Goal: Information Seeking & Learning: Find contact information

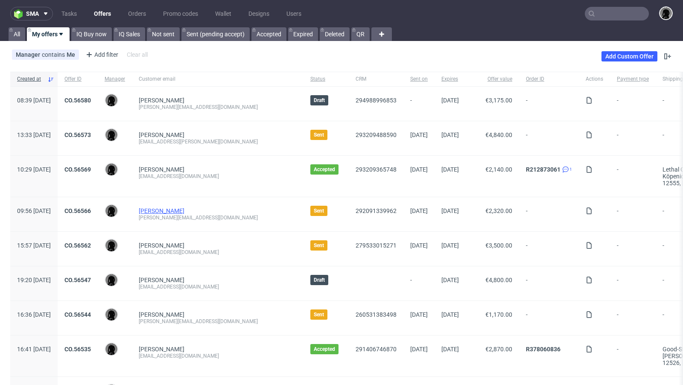
click at [184, 213] on link "Melanie Sauerborn" at bounding box center [162, 210] width 46 height 7
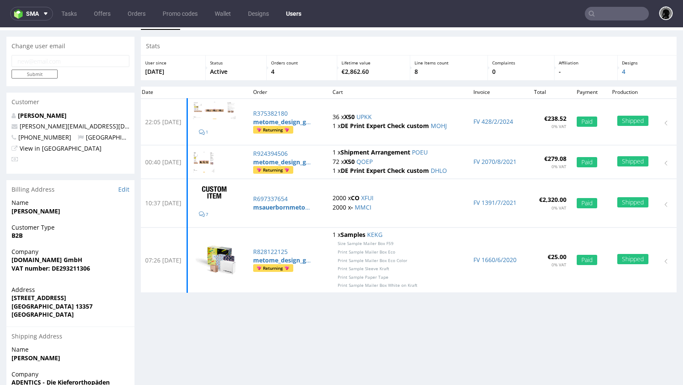
scroll to position [20, 0]
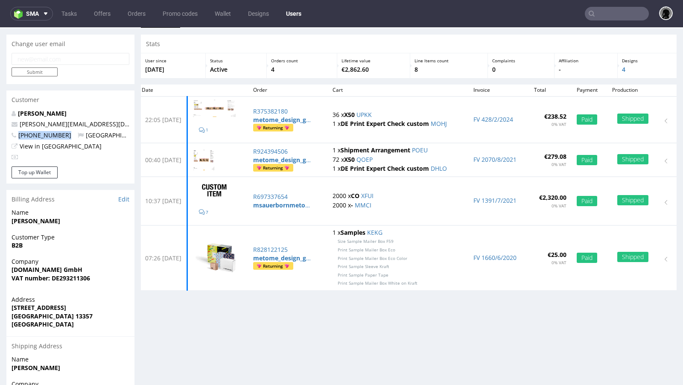
drag, startPoint x: 65, startPoint y: 134, endPoint x: 20, endPoint y: 134, distance: 45.2
click at [20, 134] on p "+491703484579 Germany" at bounding box center [71, 135] width 118 height 9
copy span "+491703484579"
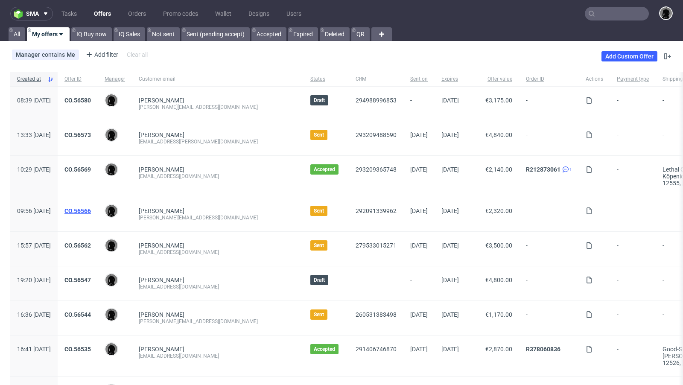
click at [91, 208] on link "CO.56566" at bounding box center [77, 210] width 26 height 7
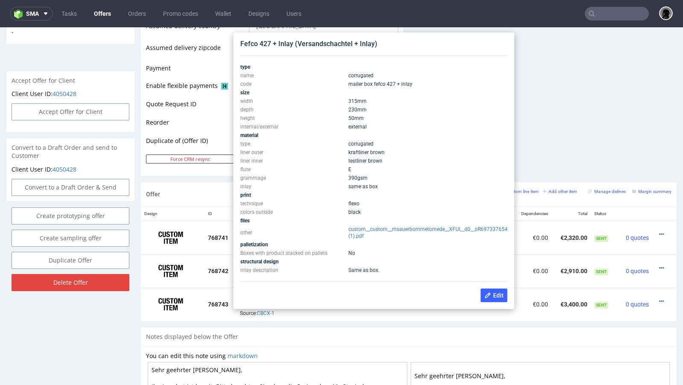
scroll to position [353, 0]
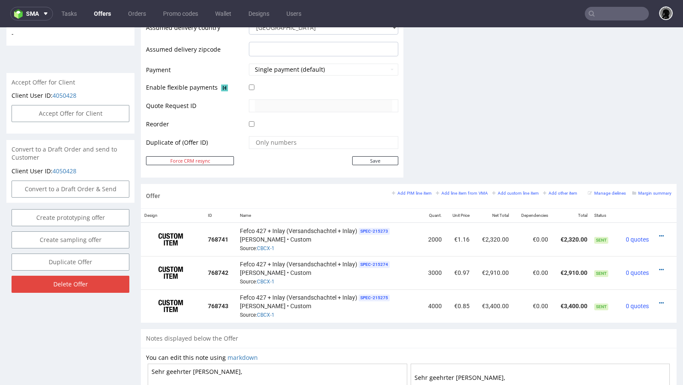
click at [135, 76] on div "Offer Create a related offer CO.56566 Valid until: August 28, 2025 23:59 Offer …" at bounding box center [341, 118] width 683 height 846
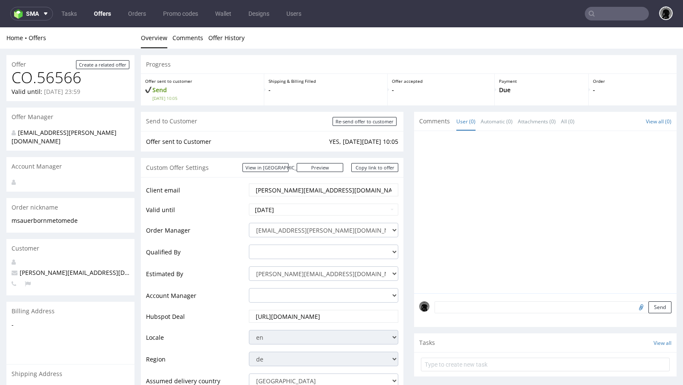
click at [70, 268] on span "[PERSON_NAME][EMAIL_ADDRESS][DOMAIN_NAME]" at bounding box center [90, 272] width 156 height 8
copy span "[PERSON_NAME][EMAIL_ADDRESS][DOMAIN_NAME]"
click at [96, 16] on link "Offers" at bounding box center [102, 14] width 27 height 14
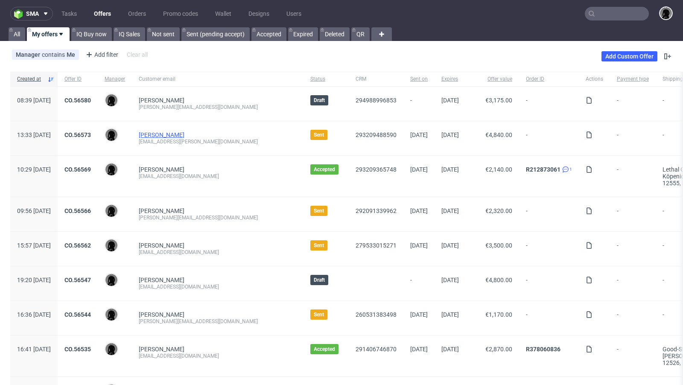
click at [184, 134] on link "[PERSON_NAME]" at bounding box center [162, 134] width 46 height 7
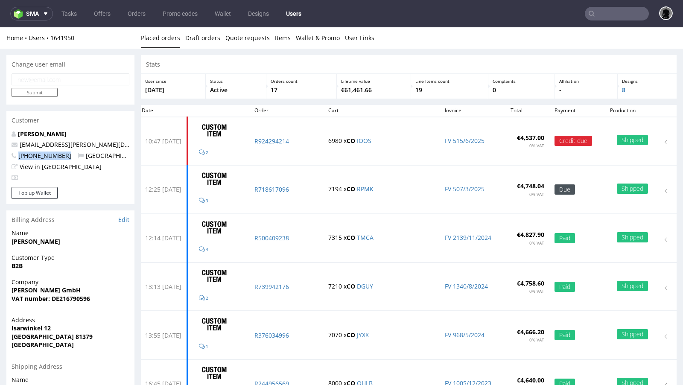
drag, startPoint x: 69, startPoint y: 156, endPoint x: 18, endPoint y: 154, distance: 50.4
click at [18, 154] on p "+4989411199777 Germany" at bounding box center [71, 156] width 118 height 9
copy span "[PHONE_NUMBER]"
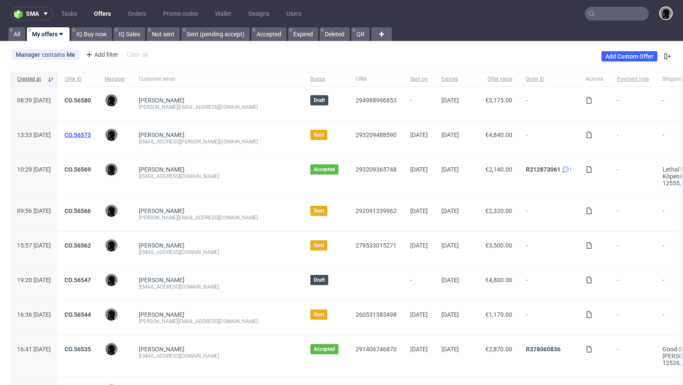
click at [91, 135] on link "CO.56573" at bounding box center [77, 134] width 26 height 7
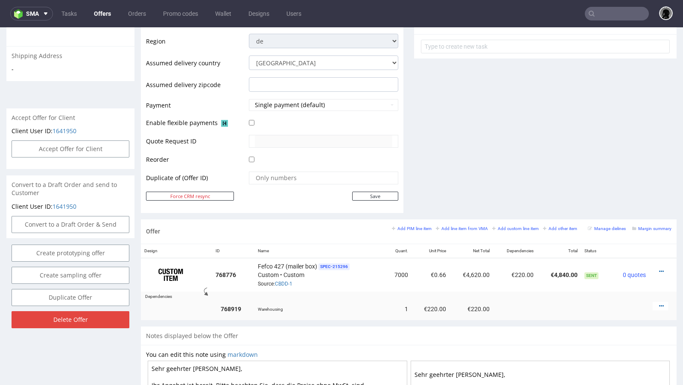
scroll to position [321, 0]
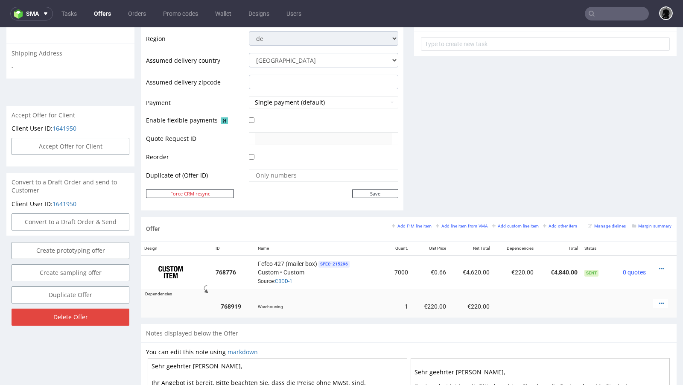
click at [104, 15] on link "Offers" at bounding box center [102, 14] width 27 height 14
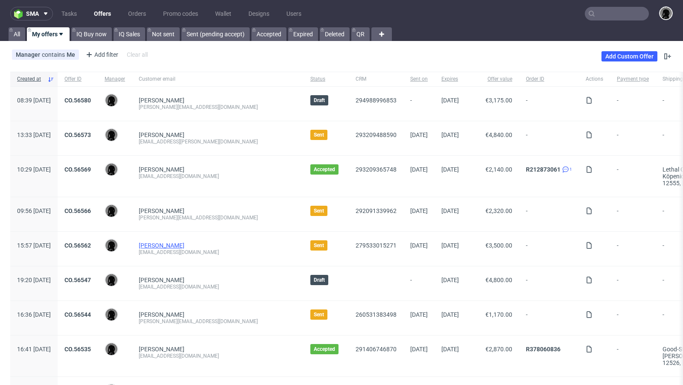
click at [182, 242] on link "[PERSON_NAME]" at bounding box center [162, 245] width 46 height 7
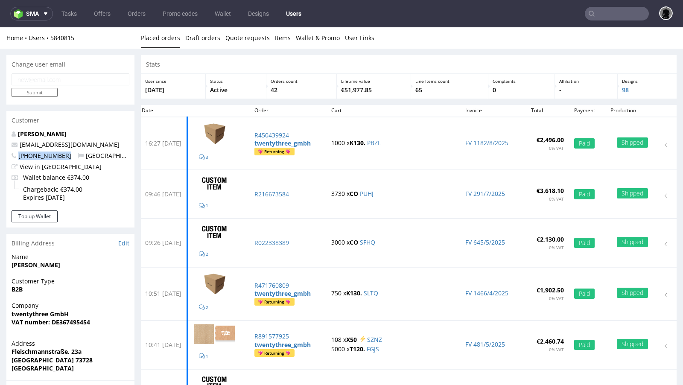
drag, startPoint x: 65, startPoint y: 155, endPoint x: 20, endPoint y: 155, distance: 45.7
click at [20, 155] on p "+491718492351 Germany" at bounding box center [71, 156] width 118 height 9
copy span "+491718492351"
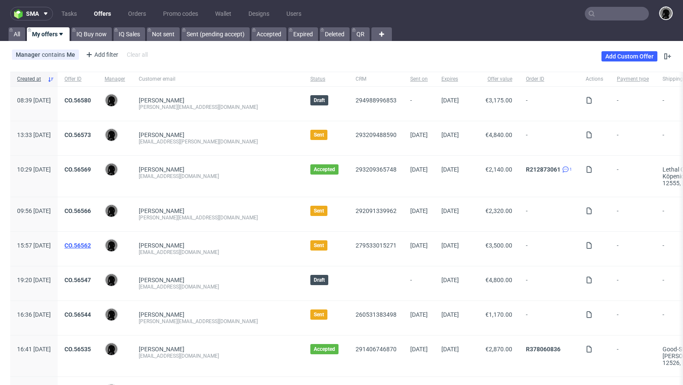
click at [91, 242] on link "CO.56562" at bounding box center [77, 245] width 26 height 7
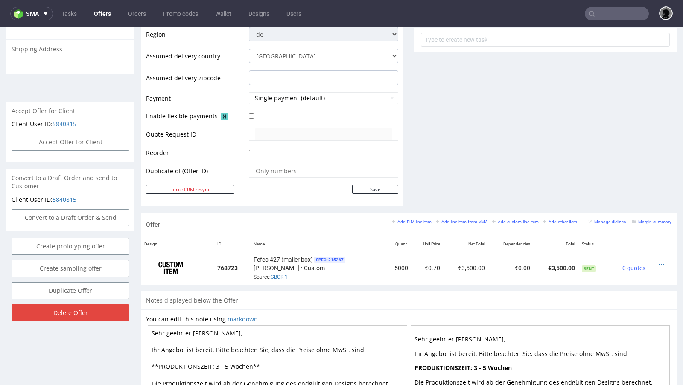
scroll to position [329, 0]
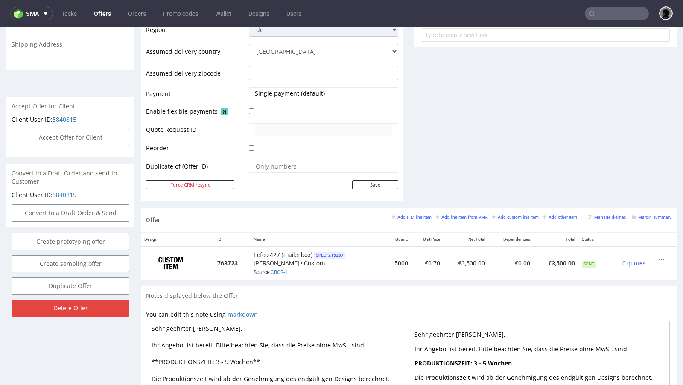
click at [108, 19] on link "Offers" at bounding box center [102, 14] width 27 height 14
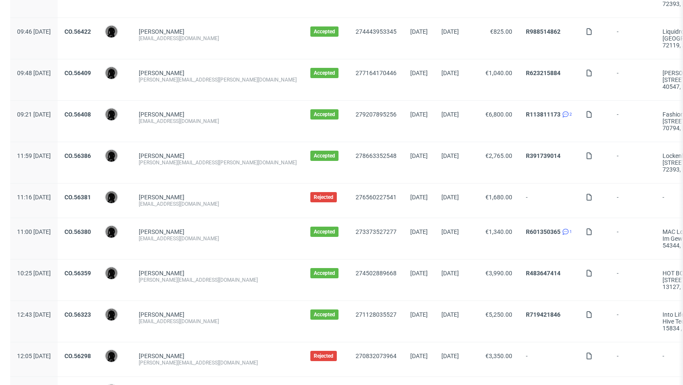
scroll to position [883, 0]
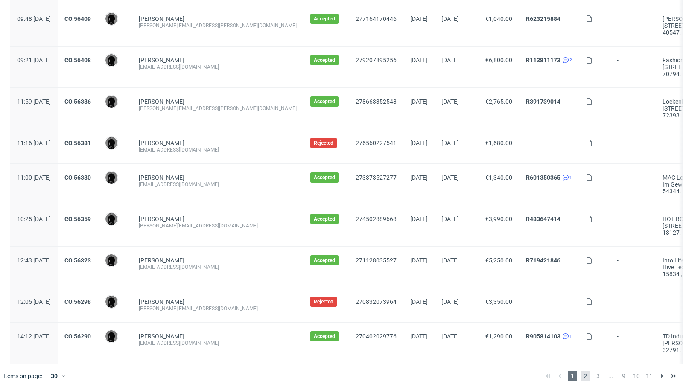
click at [580, 373] on span "2" at bounding box center [584, 376] width 9 height 10
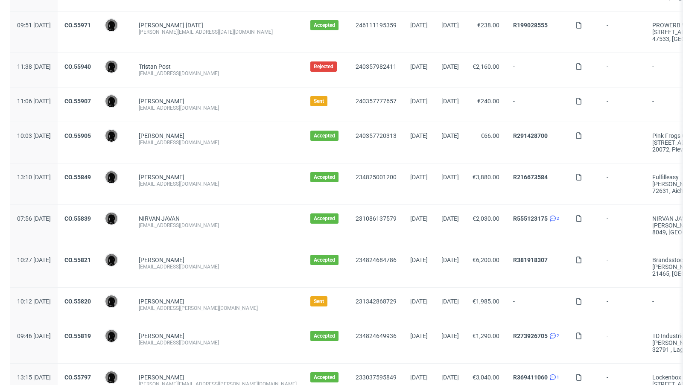
scroll to position [910, 0]
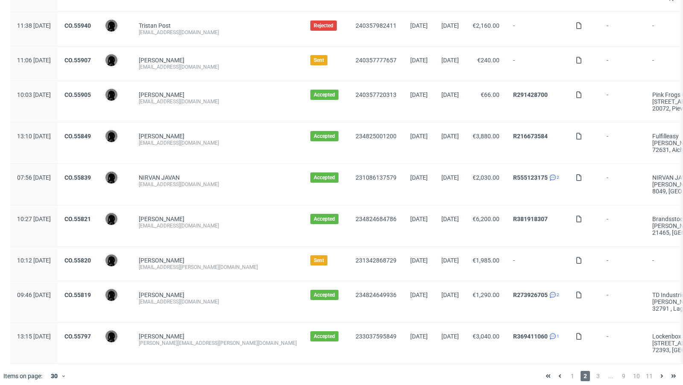
click at [583, 371] on div "1 2 3 ... 9 10 11" at bounding box center [610, 376] width 137 height 10
click at [593, 371] on span "3" at bounding box center [597, 376] width 9 height 10
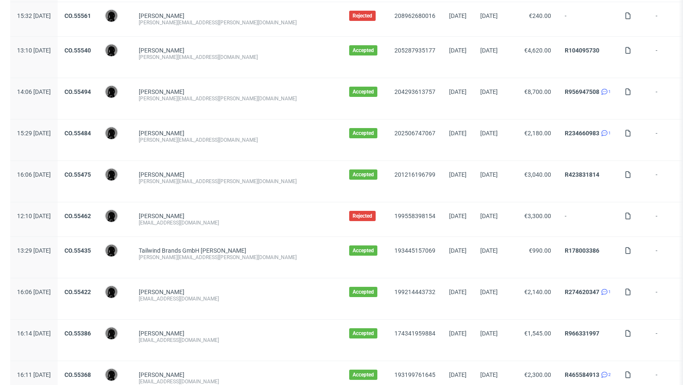
scroll to position [937, 0]
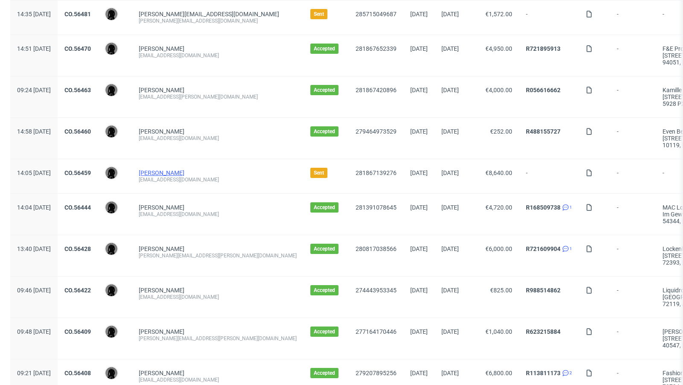
click at [184, 169] on link "[PERSON_NAME]" at bounding box center [162, 172] width 46 height 7
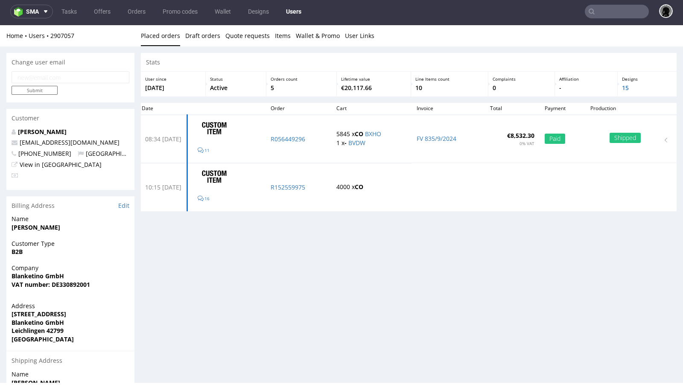
scroll to position [2, 0]
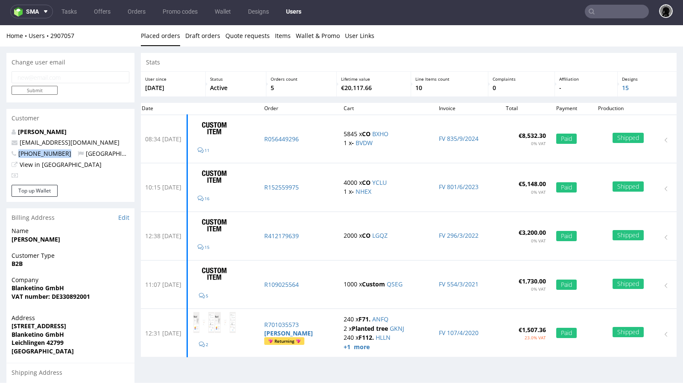
drag, startPoint x: 57, startPoint y: 154, endPoint x: 14, endPoint y: 151, distance: 42.8
click at [14, 151] on p "+493660229 Germany" at bounding box center [71, 153] width 118 height 9
copy span "+493660229"
click at [102, 14] on link "Offers" at bounding box center [102, 12] width 27 height 14
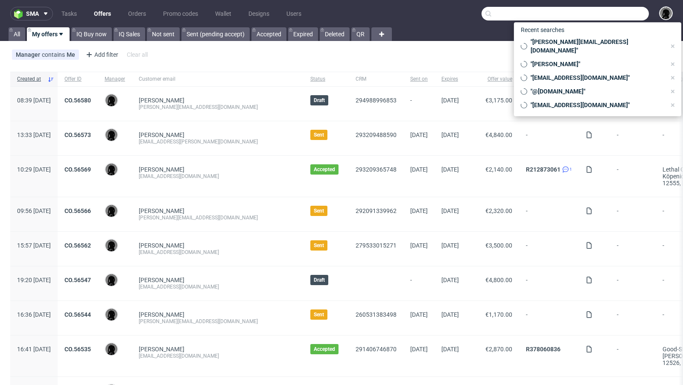
click at [597, 12] on input "text" at bounding box center [564, 14] width 167 height 14
paste input "alexandru@ototo.ro"
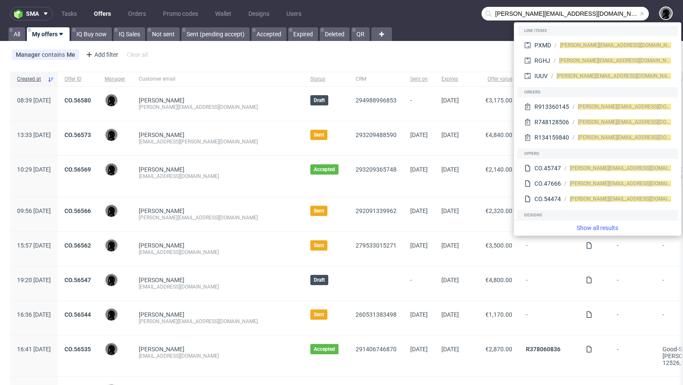
type input "alexandru@ototo.ro"
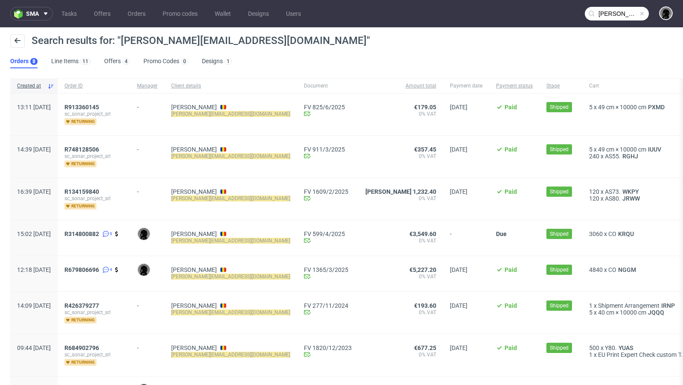
scroll to position [25, 0]
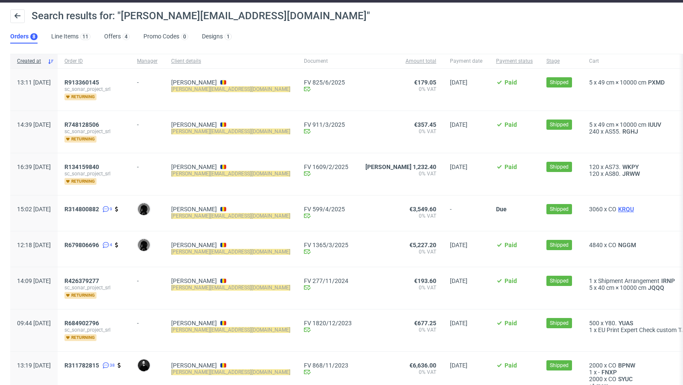
click at [616, 206] on span "KRQU" at bounding box center [625, 209] width 19 height 7
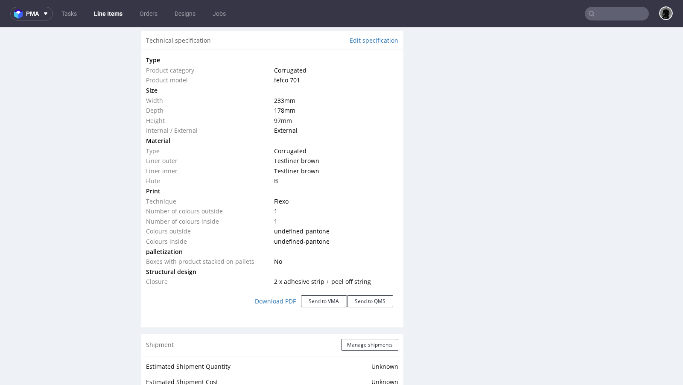
scroll to position [797, 0]
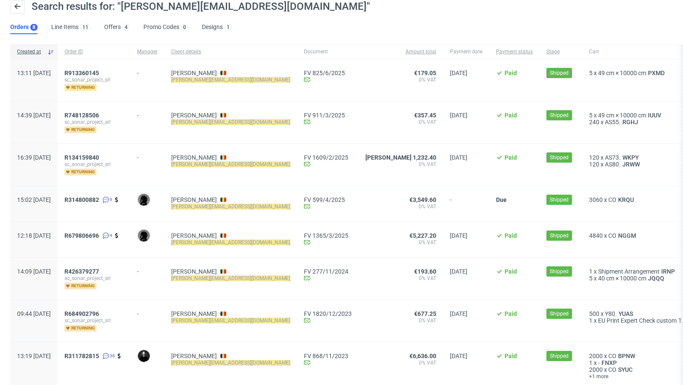
scroll to position [35, 0]
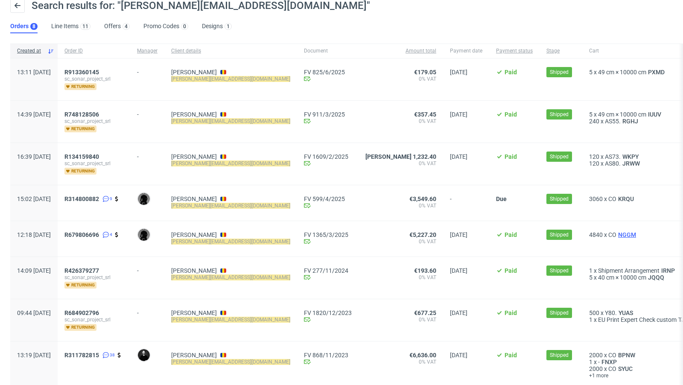
click at [616, 231] on span "NGGM" at bounding box center [626, 234] width 21 height 7
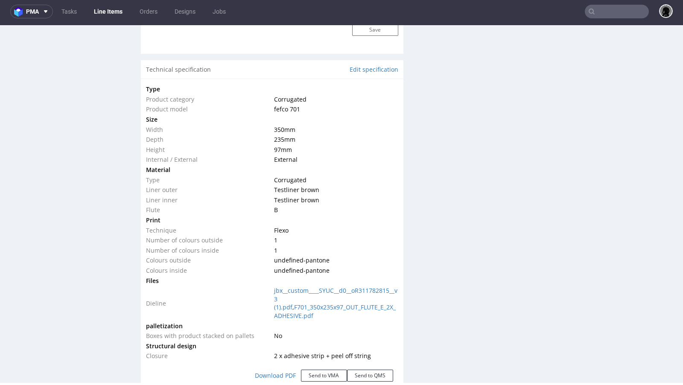
scroll to position [783, 0]
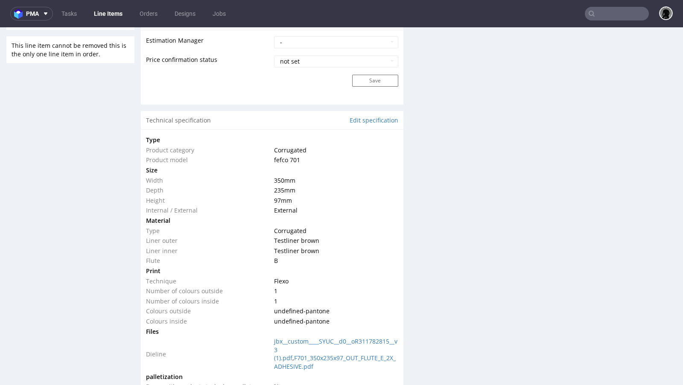
scroll to position [740, 0]
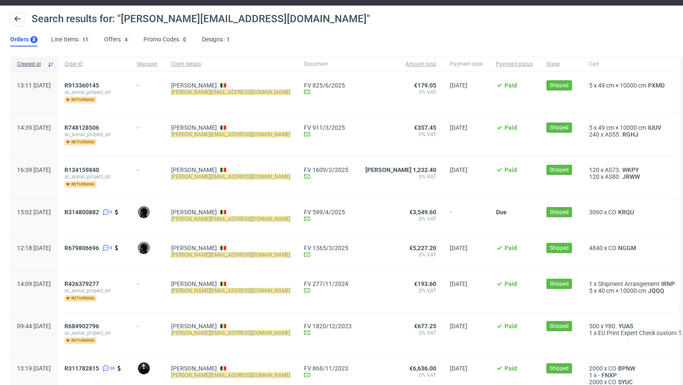
scroll to position [64, 0]
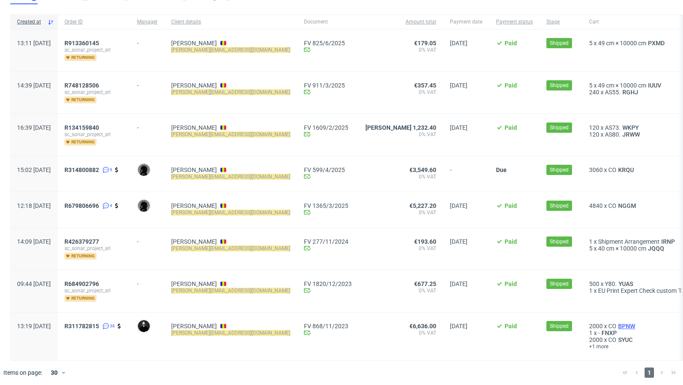
click at [616, 325] on span "BPNW" at bounding box center [626, 326] width 20 height 7
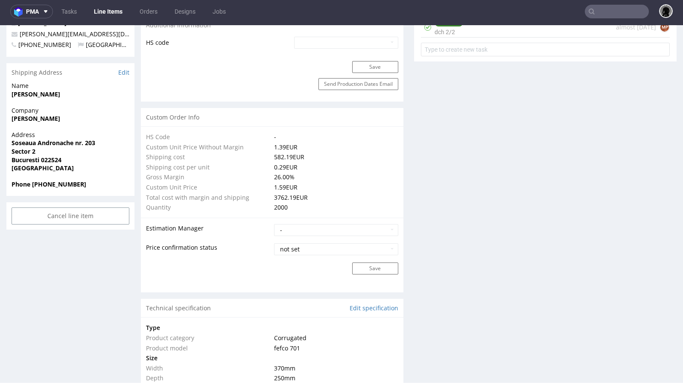
scroll to position [561, 0]
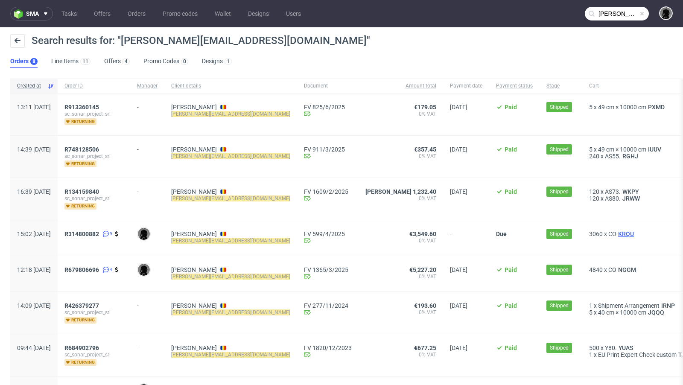
click at [616, 230] on span "KRQU" at bounding box center [625, 233] width 19 height 7
click at [616, 266] on span "NGGM" at bounding box center [626, 269] width 21 height 7
click at [616, 233] on span "KRQU" at bounding box center [625, 233] width 19 height 7
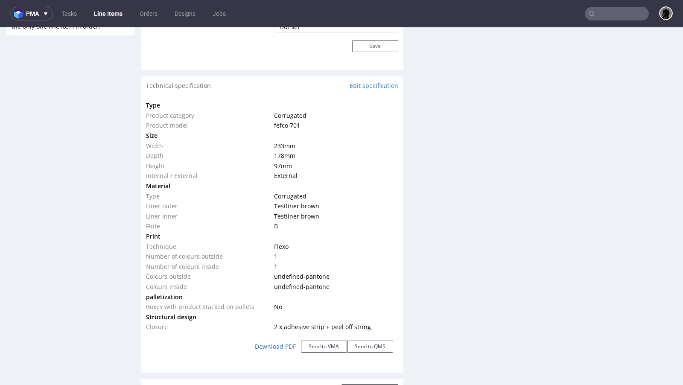
scroll to position [752, 0]
drag, startPoint x: 297, startPoint y: 172, endPoint x: 146, endPoint y: 146, distance: 153.4
click at [146, 146] on tbody "Type Product category Corrugated Product model fefco 701 Size Width 233 mm Dept…" at bounding box center [272, 217] width 252 height 232
click at [289, 184] on td at bounding box center [335, 186] width 126 height 10
drag, startPoint x: 295, startPoint y: 162, endPoint x: 147, endPoint y: 144, distance: 149.7
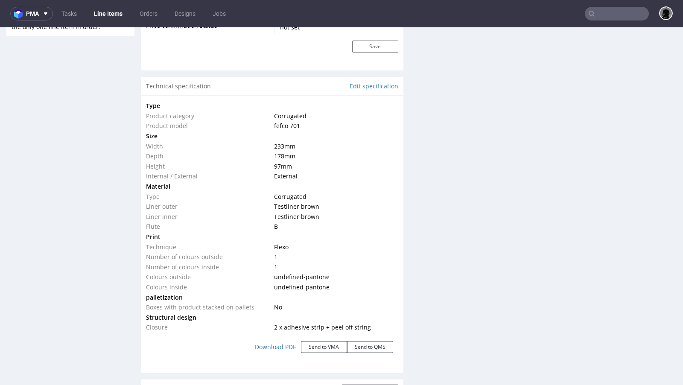
click at [147, 144] on tbody "Type Product category Corrugated Product model fefco 701 Size Width 233 mm Dept…" at bounding box center [272, 217] width 252 height 232
copy tbody "Width 233 mm Depth 178 mm Height 97 mm"
click at [77, 202] on div "R314800882 25.02.2025 03:02 PM KRQU DID PH PRO Integration Item PHI-PH00-A08395…" at bounding box center [70, 104] width 128 height 1602
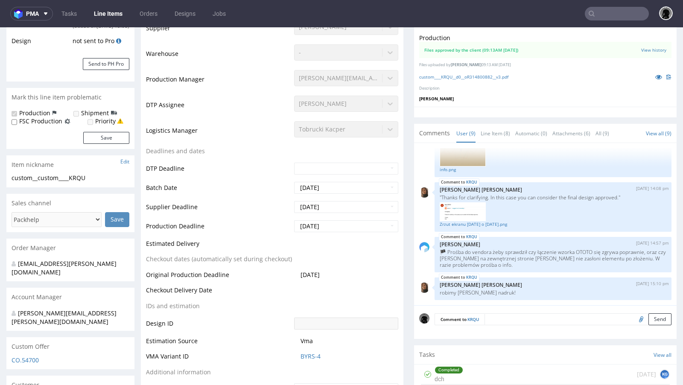
scroll to position [0, 0]
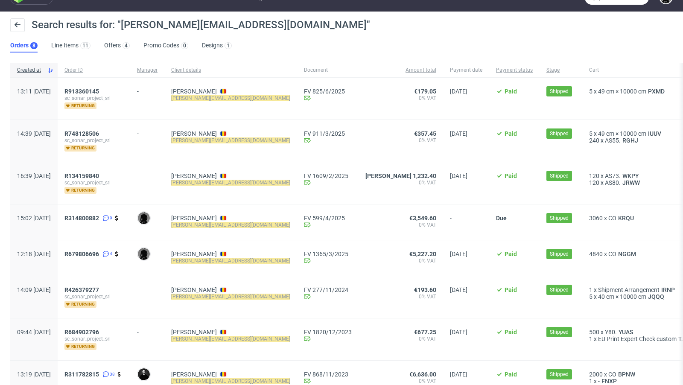
scroll to position [19, 0]
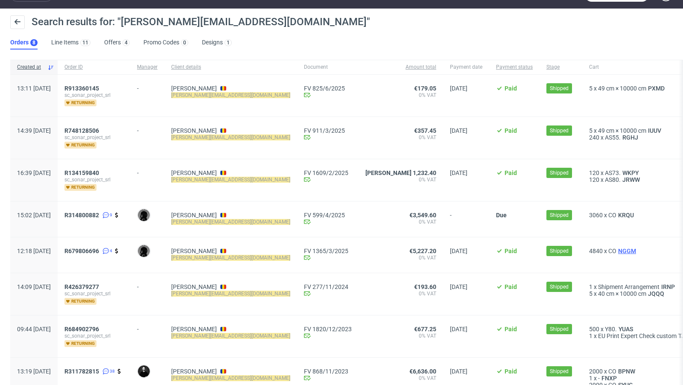
click at [616, 248] on span "NGGM" at bounding box center [626, 251] width 21 height 7
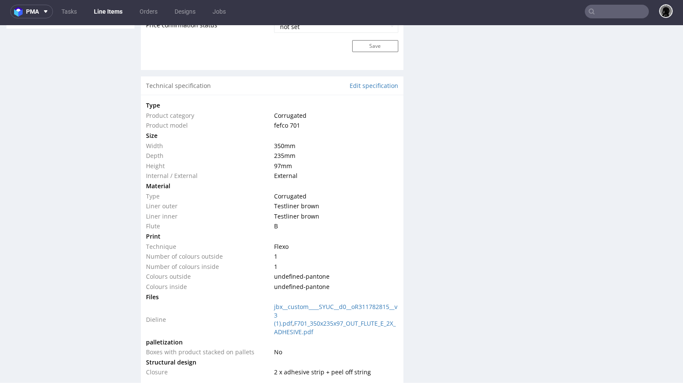
scroll to position [773, 0]
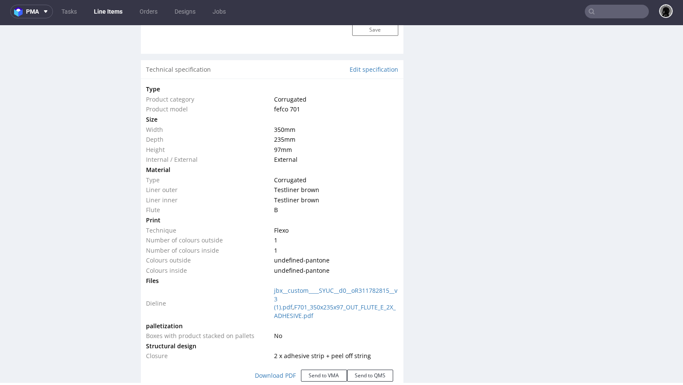
drag, startPoint x: 294, startPoint y: 148, endPoint x: 146, endPoint y: 126, distance: 149.6
click at [146, 126] on tbody "Type Product category Corrugated Product model fefco 701 Size Width 350 mm Dept…" at bounding box center [272, 222] width 252 height 277
copy tbody "Width 350 mm Depth 235 mm Height 97 mm"
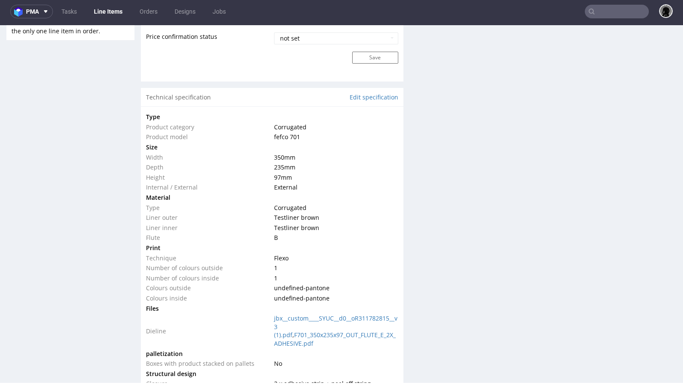
scroll to position [758, 0]
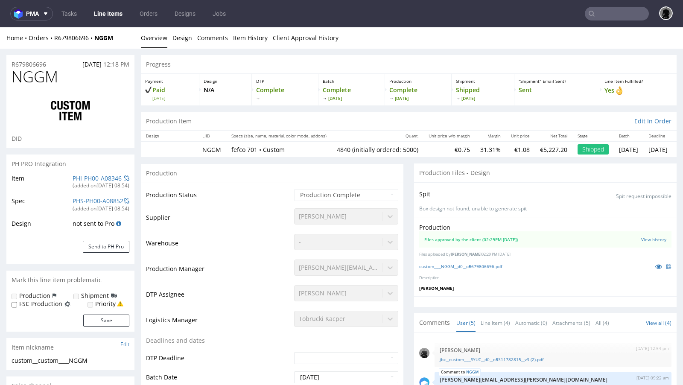
scroll to position [70, 0]
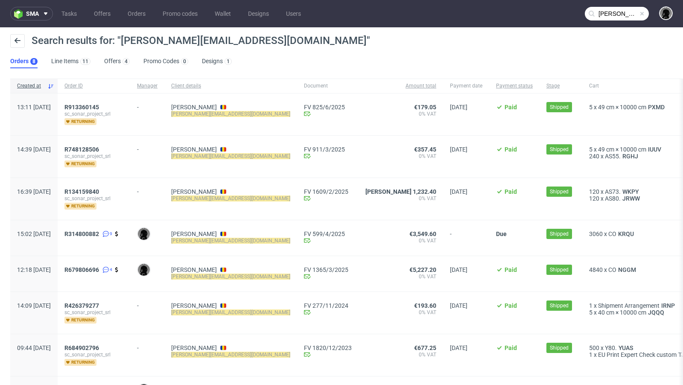
scroll to position [64, 0]
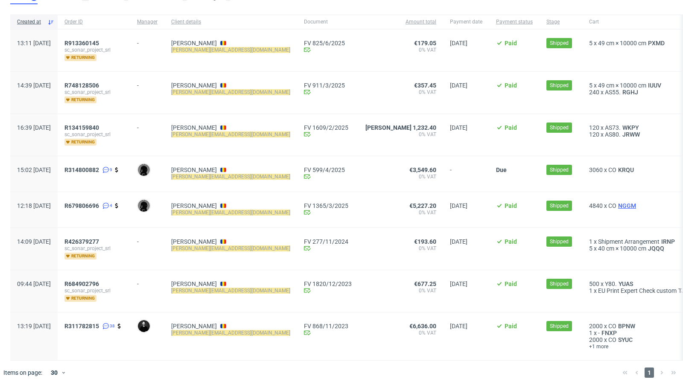
click at [616, 202] on span "NGGM" at bounding box center [626, 205] width 21 height 7
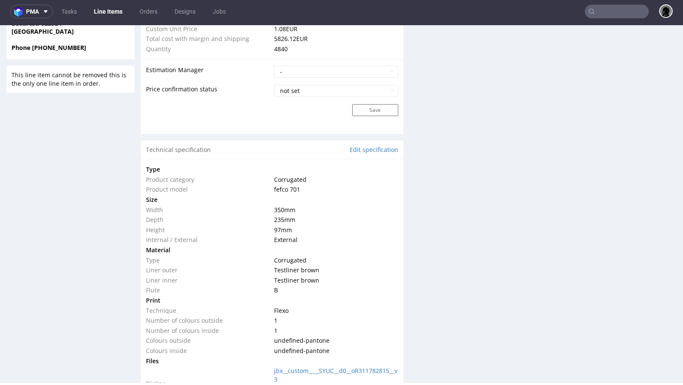
scroll to position [699, 0]
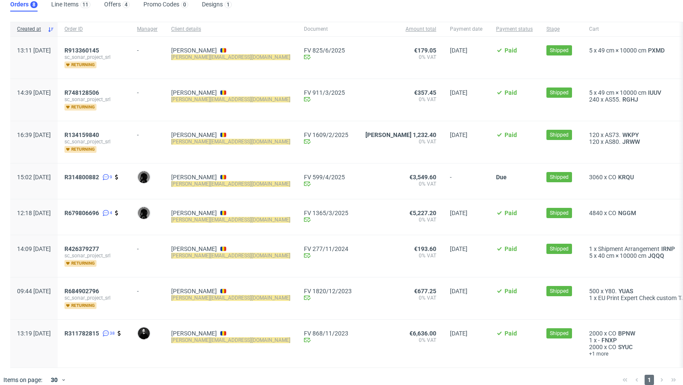
scroll to position [64, 0]
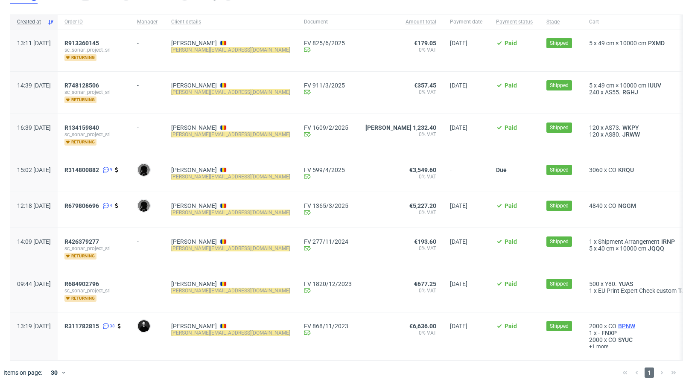
click at [616, 323] on span "BPNW" at bounding box center [626, 326] width 20 height 7
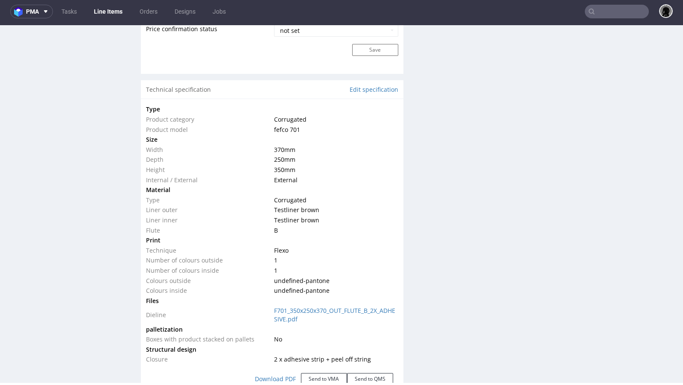
scroll to position [769, 0]
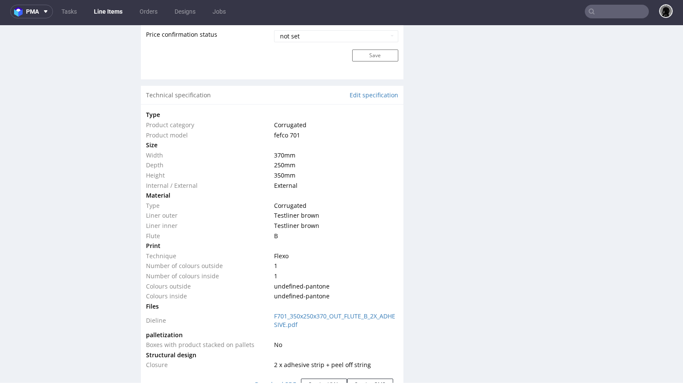
drag, startPoint x: 296, startPoint y: 175, endPoint x: 163, endPoint y: 147, distance: 135.6
click at [163, 147] on tbody "Type Product category Corrugated Product model fefco 701 Size Width 370 mm Dept…" at bounding box center [272, 240] width 252 height 260
copy tbody "Width 370 mm Depth 250 mm Height 350 mm"
click at [55, 7] on ul "Tasks Line Items Orders Designs Jobs" at bounding box center [143, 12] width 181 height 14
click at [44, 8] on icon at bounding box center [45, 11] width 7 height 7
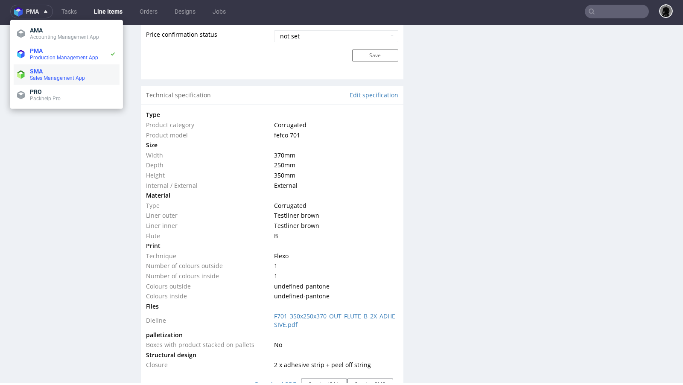
click at [42, 67] on li "SMA Sales Management App" at bounding box center [67, 74] width 106 height 20
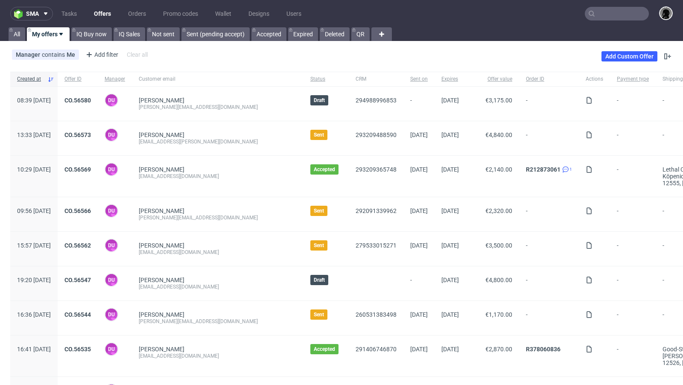
click at [99, 17] on link "Offers" at bounding box center [102, 14] width 27 height 14
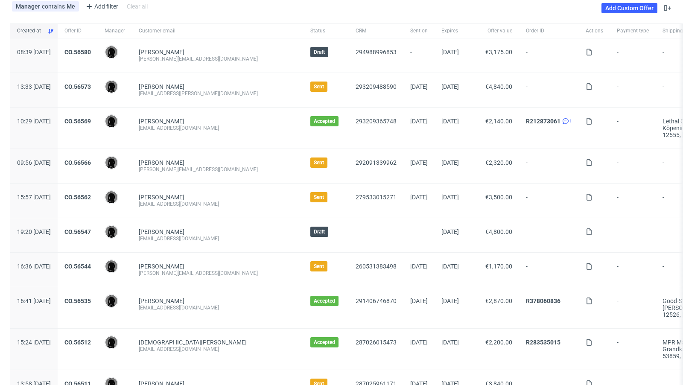
scroll to position [52, 0]
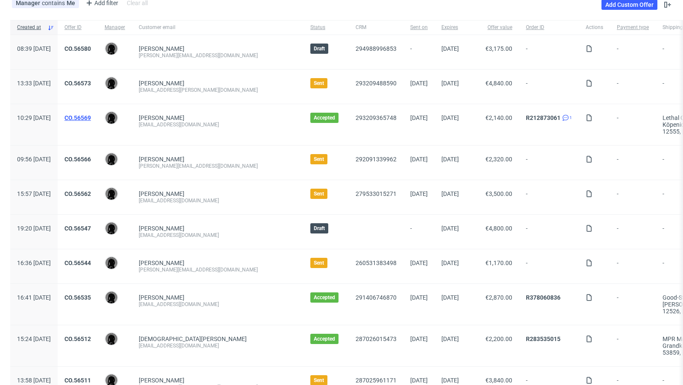
click at [91, 114] on link "CO.56569" at bounding box center [77, 117] width 26 height 7
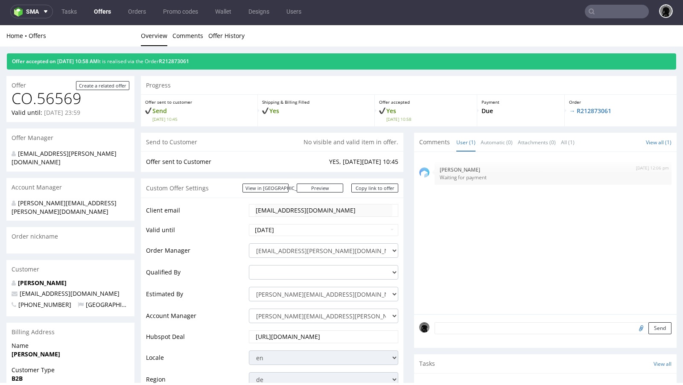
scroll to position [371, 0]
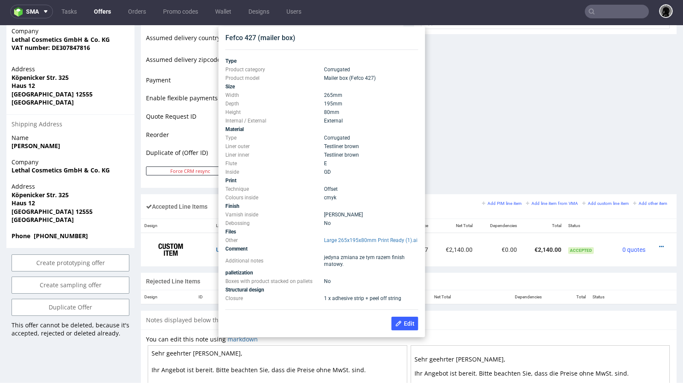
scroll to position [363, 0]
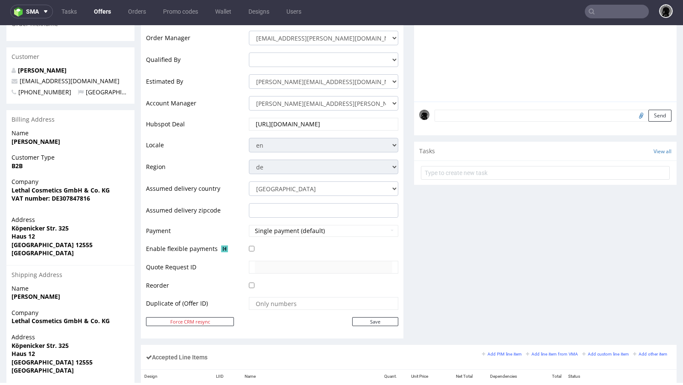
scroll to position [0, 0]
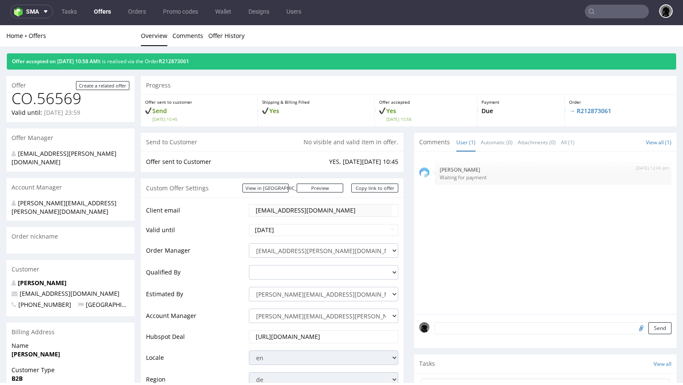
click at [100, 12] on link "Offers" at bounding box center [102, 12] width 27 height 14
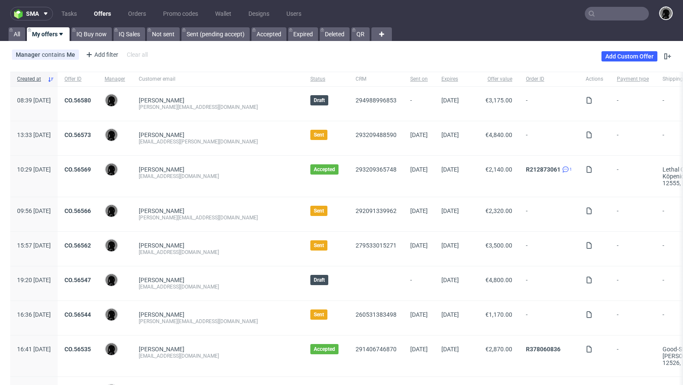
click at [321, 58] on div "Manager contains Me Add filter Hide filters Clear all Add Custom Offer" at bounding box center [341, 56] width 683 height 24
click at [175, 243] on link "[PERSON_NAME]" at bounding box center [162, 245] width 46 height 7
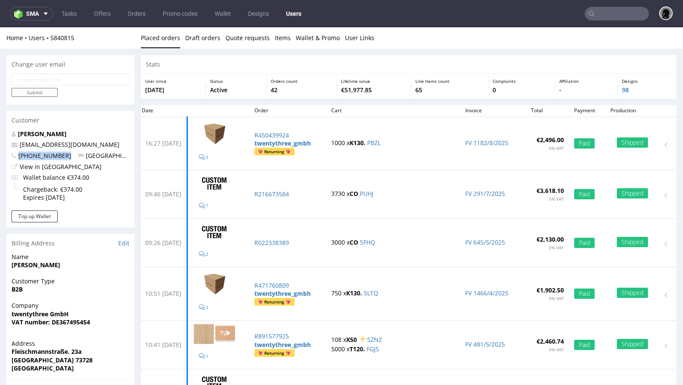
drag, startPoint x: 65, startPoint y: 157, endPoint x: 17, endPoint y: 155, distance: 48.3
click at [17, 155] on p "+491718492351 Germany" at bounding box center [71, 156] width 118 height 9
copy span "+491718492351"
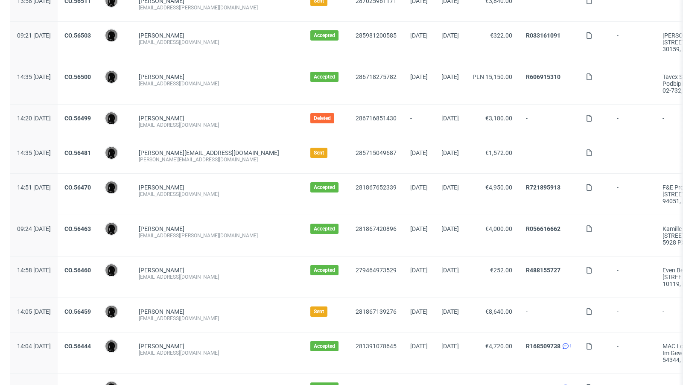
scroll to position [456, 0]
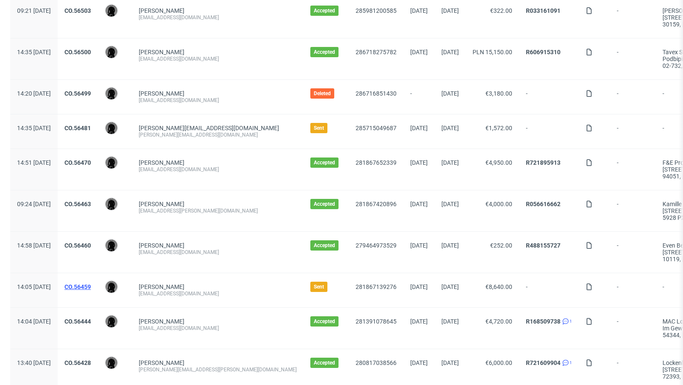
click at [91, 283] on link "CO.56459" at bounding box center [77, 286] width 26 height 7
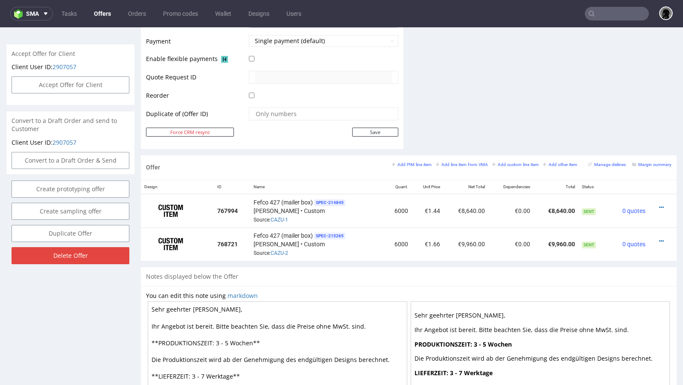
scroll to position [383, 0]
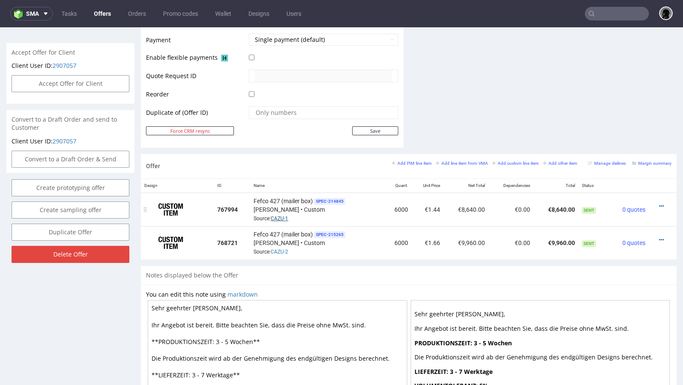
click at [279, 217] on link "CAZU-1" at bounding box center [279, 219] width 17 height 6
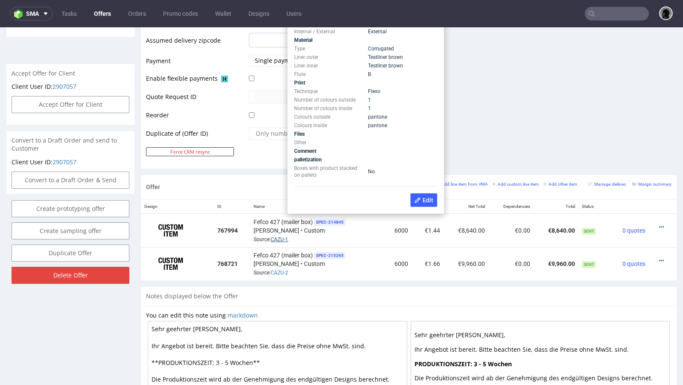
scroll to position [359, 0]
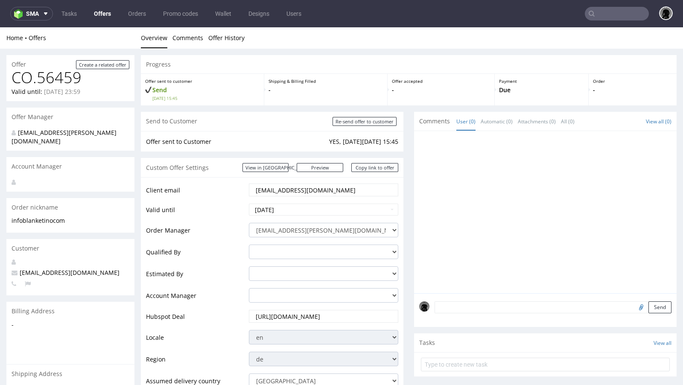
click at [588, 11] on icon at bounding box center [591, 13] width 7 height 7
click at [601, 15] on input "text" at bounding box center [617, 14] width 64 height 14
paste input "BXHO"
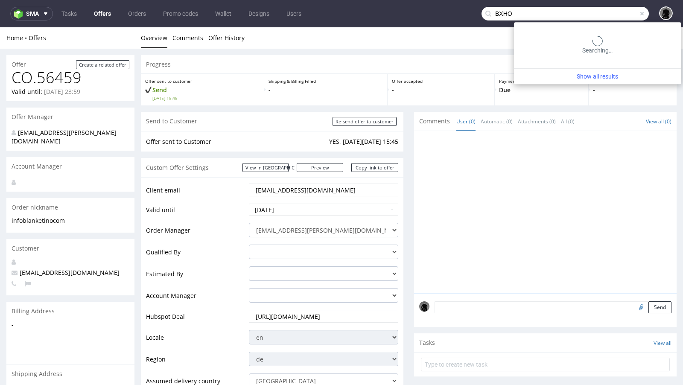
type input "BXHO"
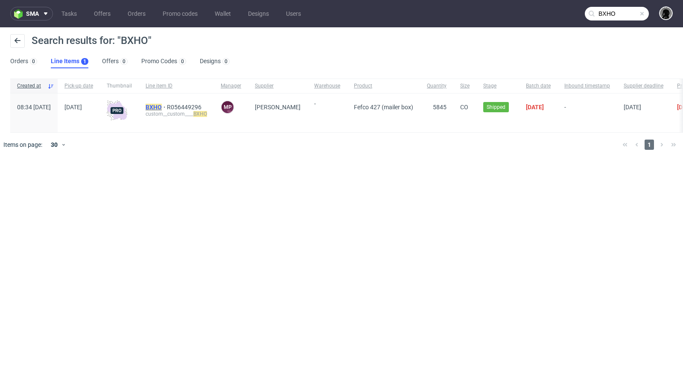
click at [162, 106] on mark "BXHO" at bounding box center [154, 107] width 16 height 7
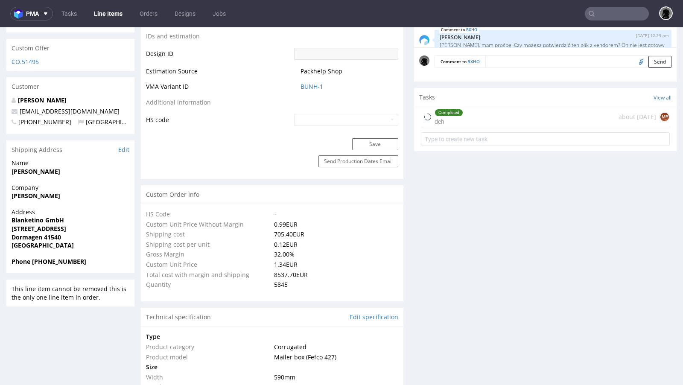
scroll to position [741, 0]
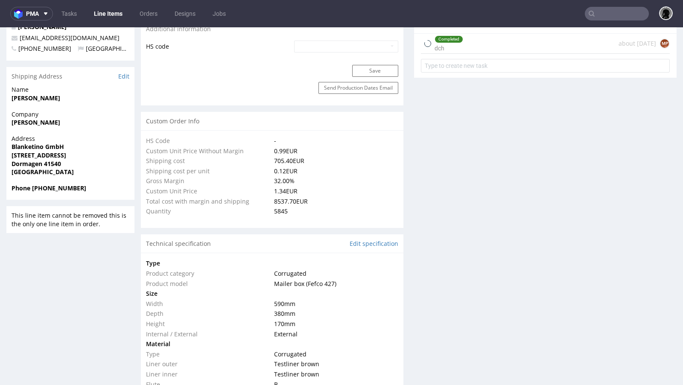
select select "in_progress"
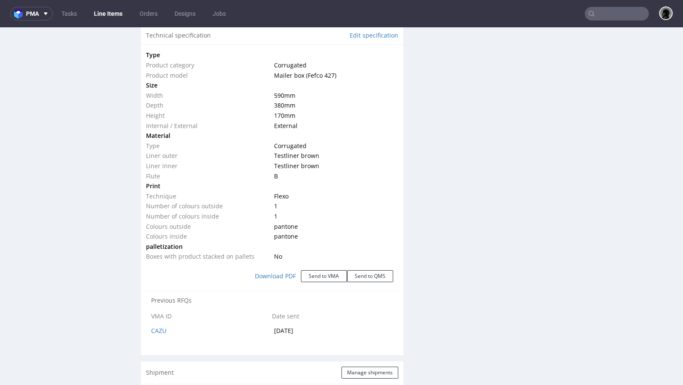
scroll to position [829, 0]
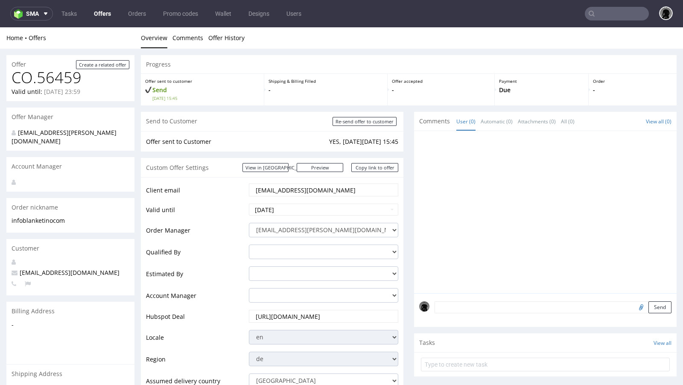
click at [112, 11] on link "Offers" at bounding box center [102, 14] width 27 height 14
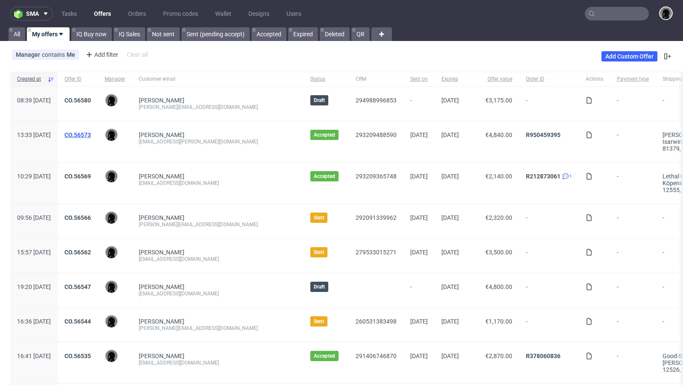
click at [91, 135] on link "CO.56573" at bounding box center [77, 134] width 26 height 7
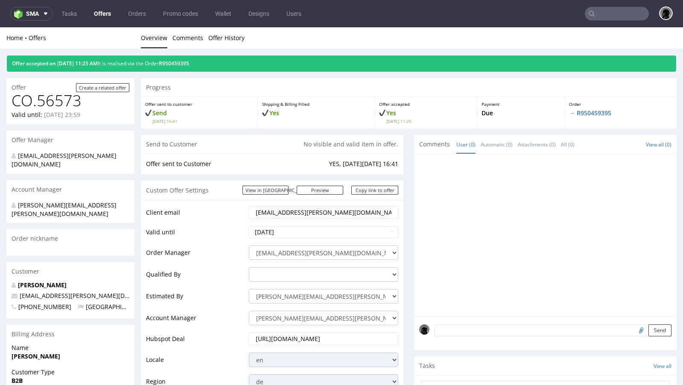
click at [103, 18] on link "Offers" at bounding box center [102, 14] width 27 height 14
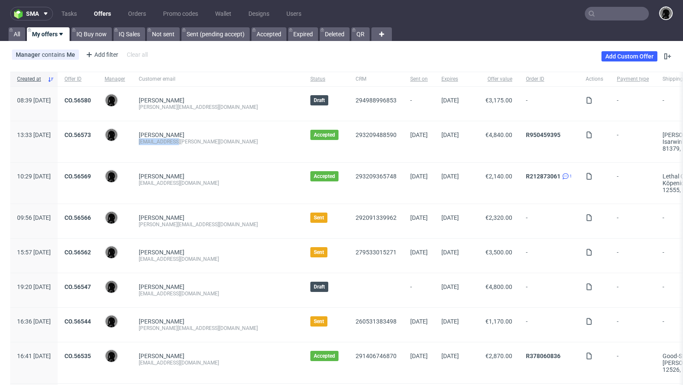
drag, startPoint x: 210, startPoint y: 140, endPoint x: 160, endPoint y: 139, distance: 49.1
click at [160, 139] on div "[PERSON_NAME] [EMAIL_ADDRESS][PERSON_NAME][DOMAIN_NAME]" at bounding box center [218, 141] width 172 height 41
copy div "[EMAIL_ADDRESS][PERSON_NAME][DOMAIN_NAME]"
